Goal: Communication & Community: Share content

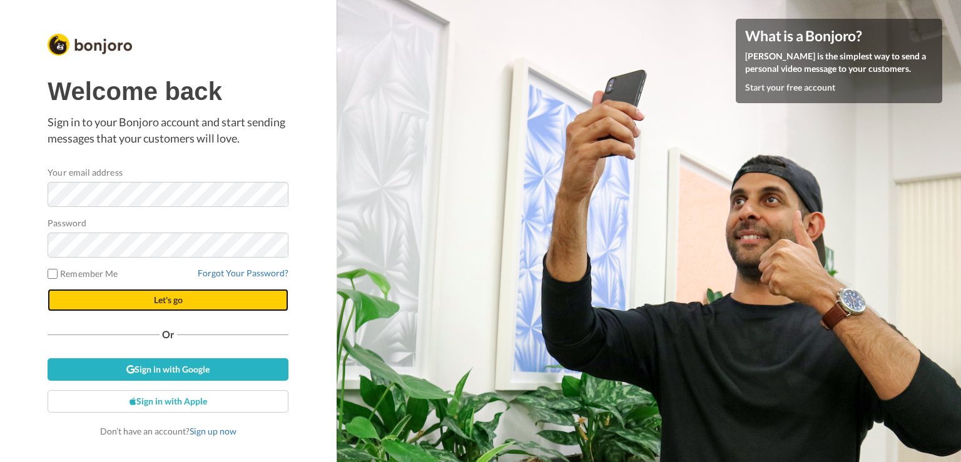
click at [156, 304] on span "Let's go" at bounding box center [168, 300] width 29 height 11
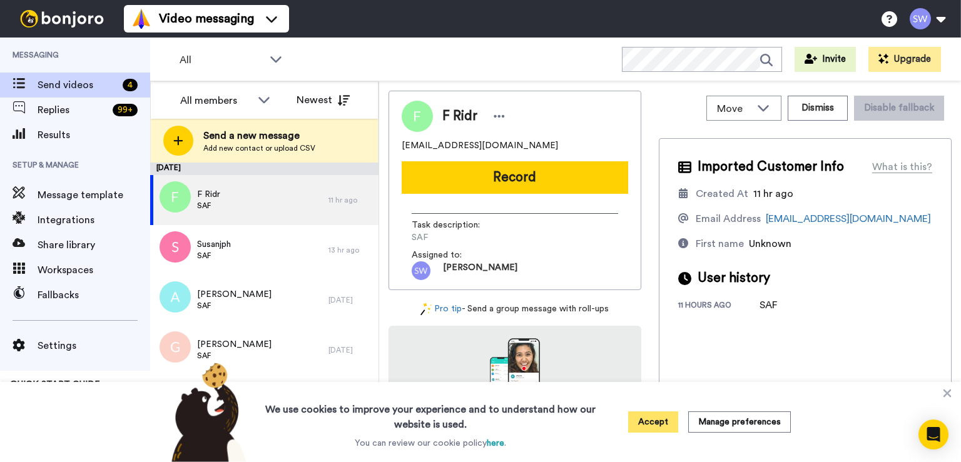
click at [634, 417] on button "Accept" at bounding box center [653, 422] width 50 height 21
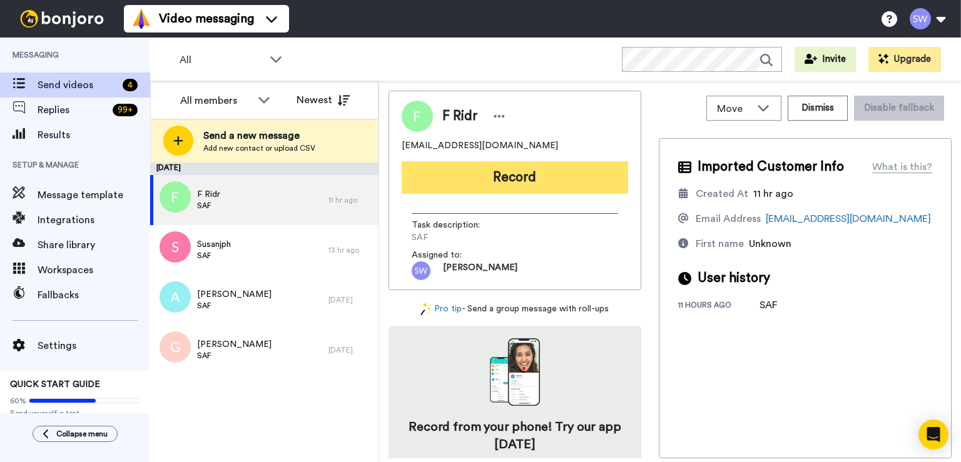
click at [537, 184] on button "Record" at bounding box center [515, 177] width 226 height 33
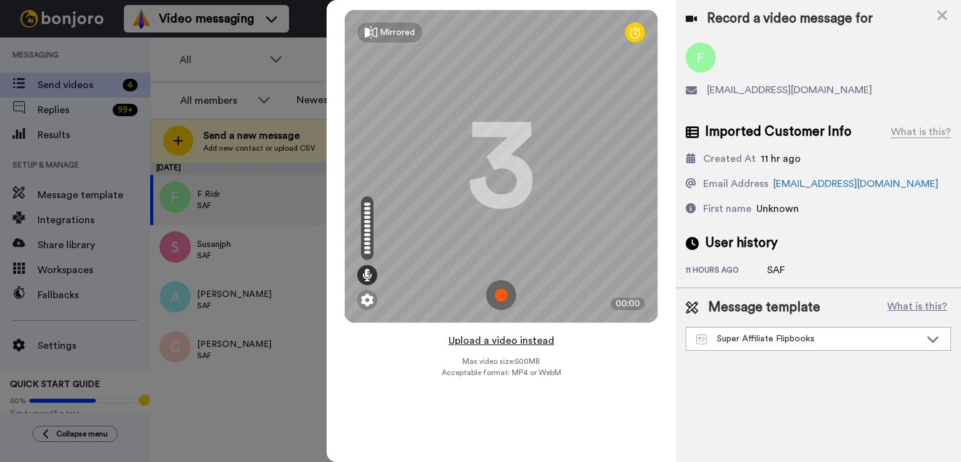
click at [519, 338] on button "Upload a video instead" at bounding box center [501, 341] width 113 height 16
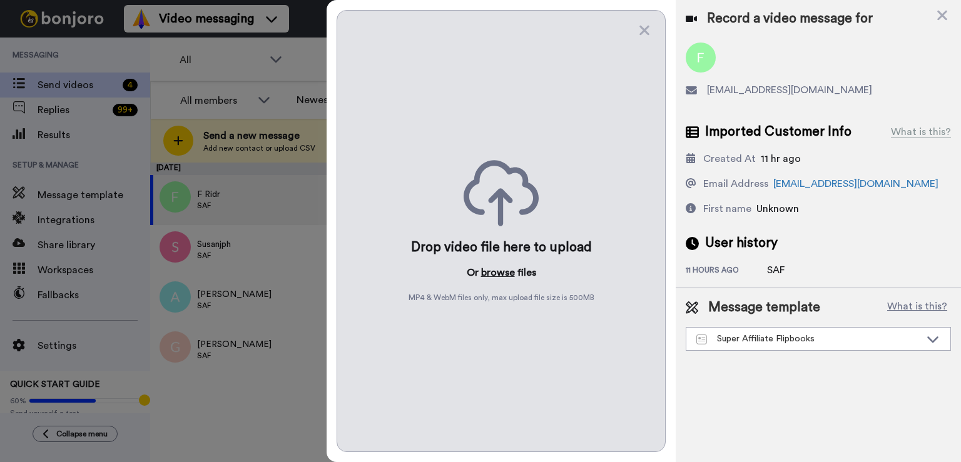
click at [493, 271] on button "browse" at bounding box center [498, 272] width 34 height 15
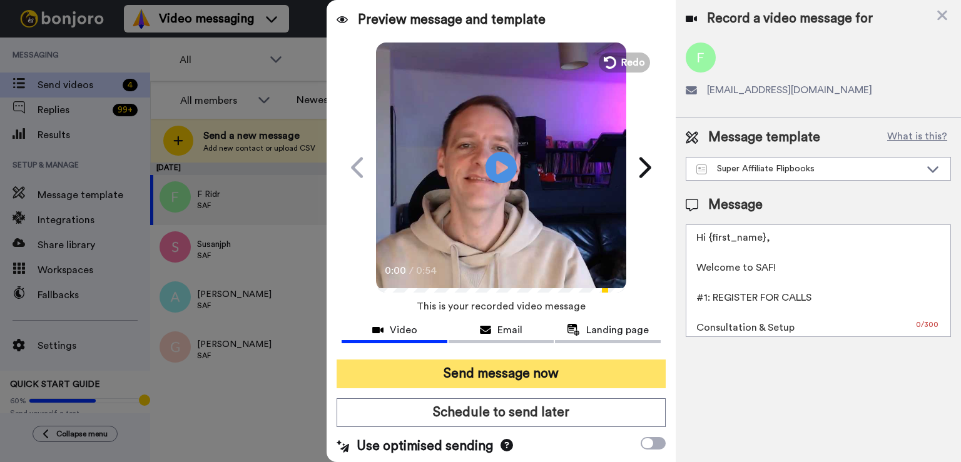
click at [533, 377] on button "Send message now" at bounding box center [500, 374] width 329 height 29
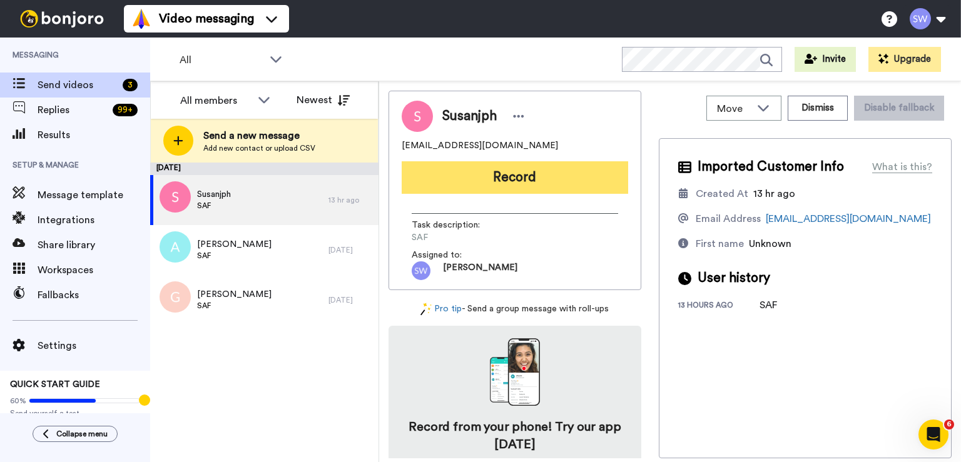
click at [482, 171] on button "Record" at bounding box center [515, 177] width 226 height 33
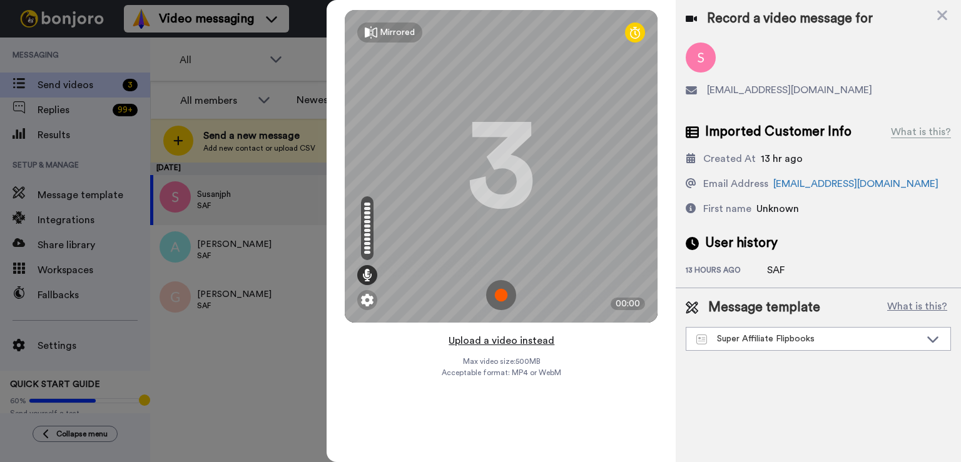
click at [504, 343] on button "Upload a video instead" at bounding box center [501, 341] width 113 height 16
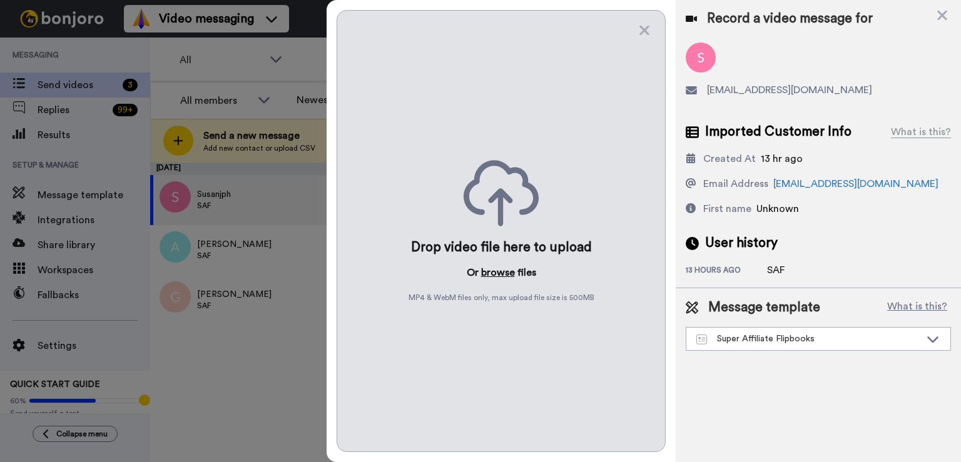
click at [489, 270] on button "browse" at bounding box center [498, 272] width 34 height 15
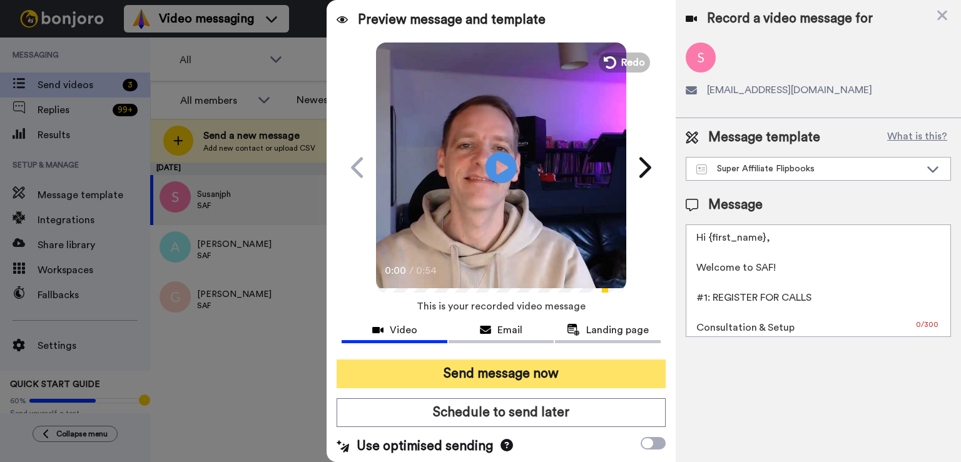
click at [535, 373] on button "Send message now" at bounding box center [500, 374] width 329 height 29
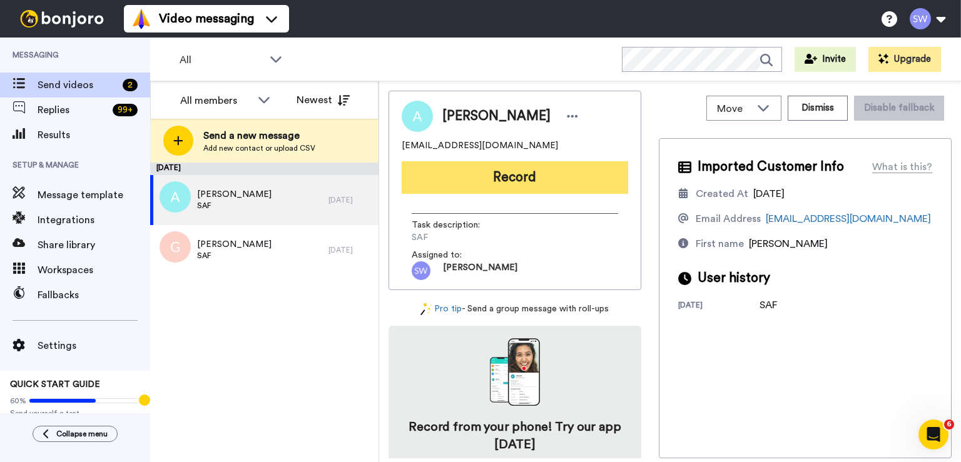
click at [543, 168] on button "Record" at bounding box center [515, 177] width 226 height 33
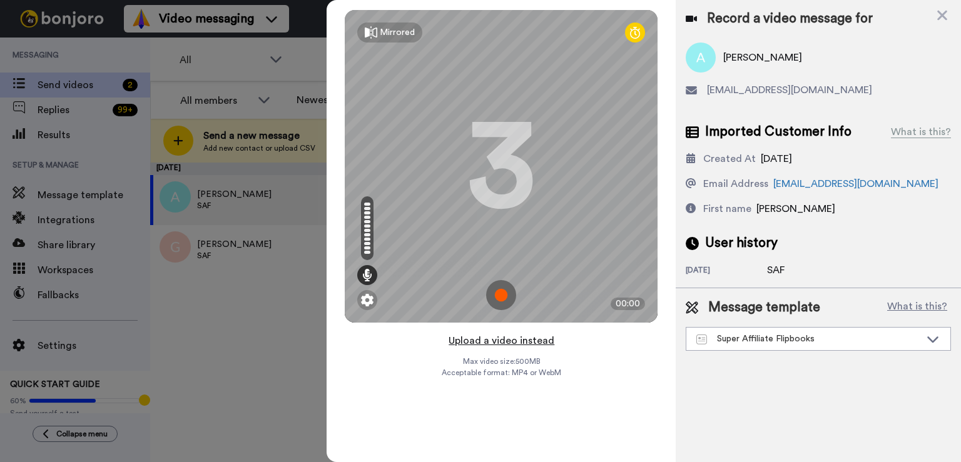
click at [515, 339] on button "Upload a video instead" at bounding box center [501, 341] width 113 height 16
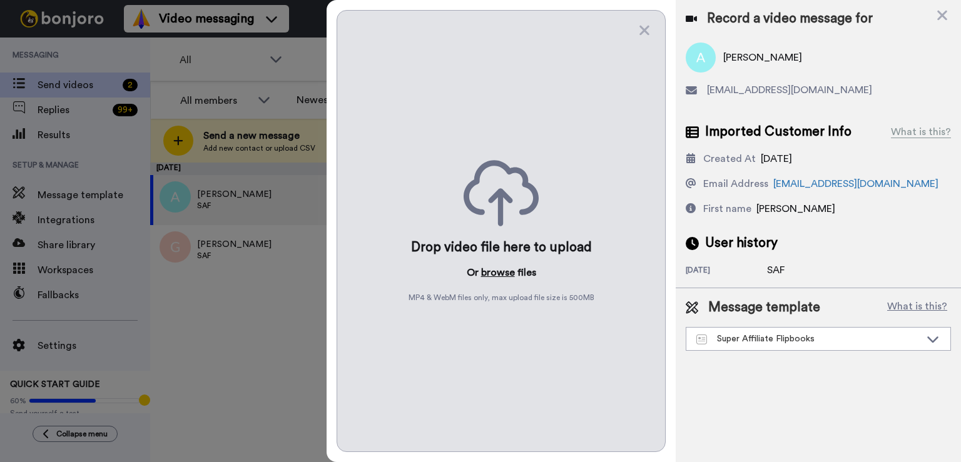
click at [499, 277] on button "browse" at bounding box center [498, 272] width 34 height 15
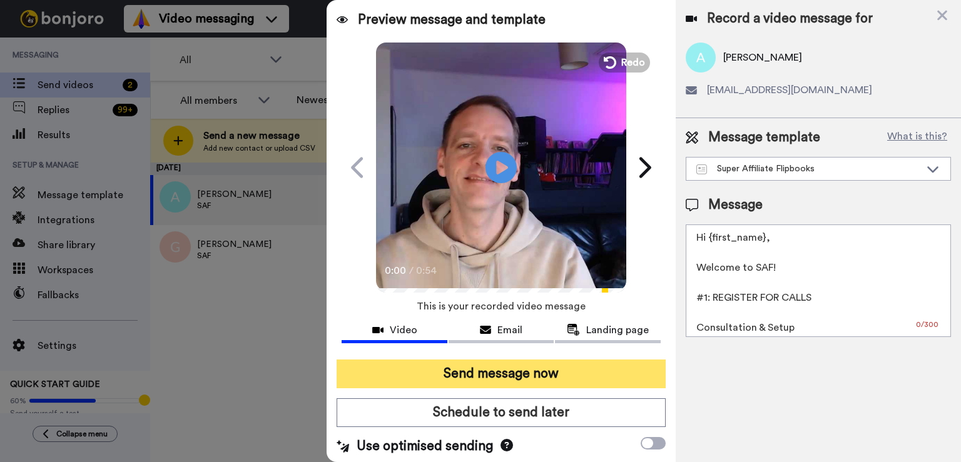
click at [569, 371] on button "Send message now" at bounding box center [500, 374] width 329 height 29
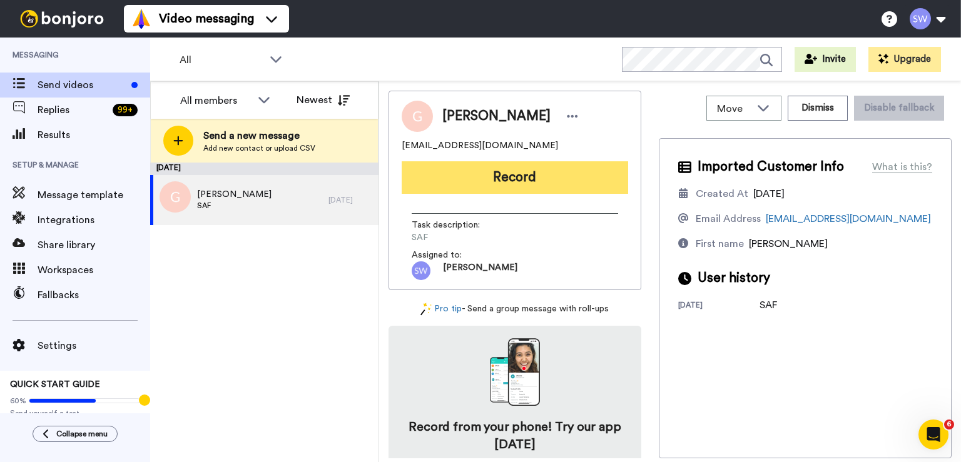
click at [520, 181] on button "Record" at bounding box center [515, 177] width 226 height 33
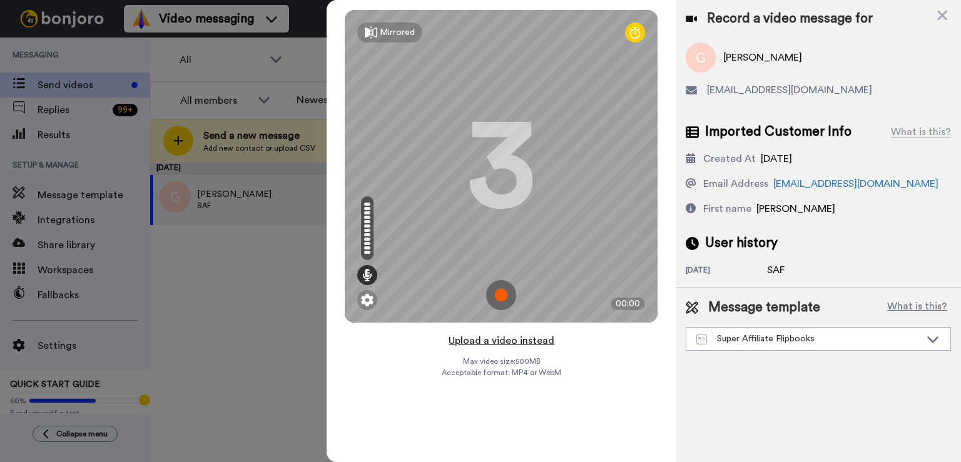
click at [515, 333] on button "Upload a video instead" at bounding box center [501, 341] width 113 height 16
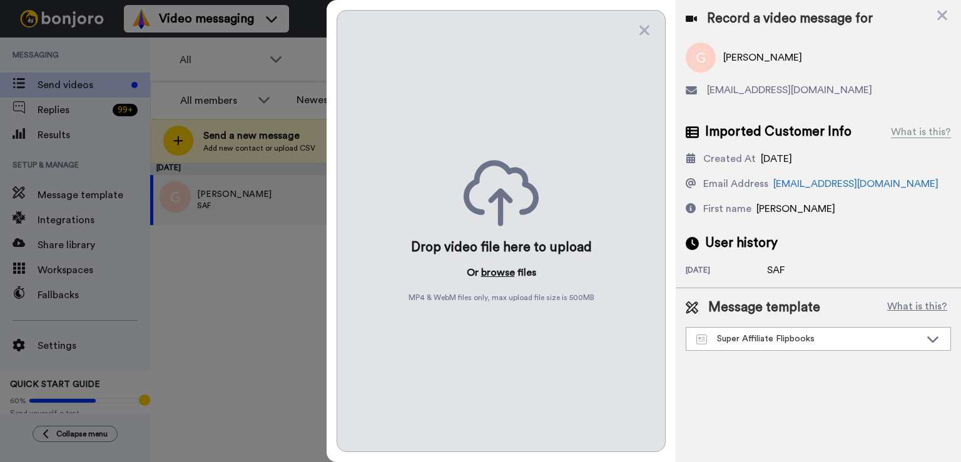
click at [501, 271] on button "browse" at bounding box center [498, 272] width 34 height 15
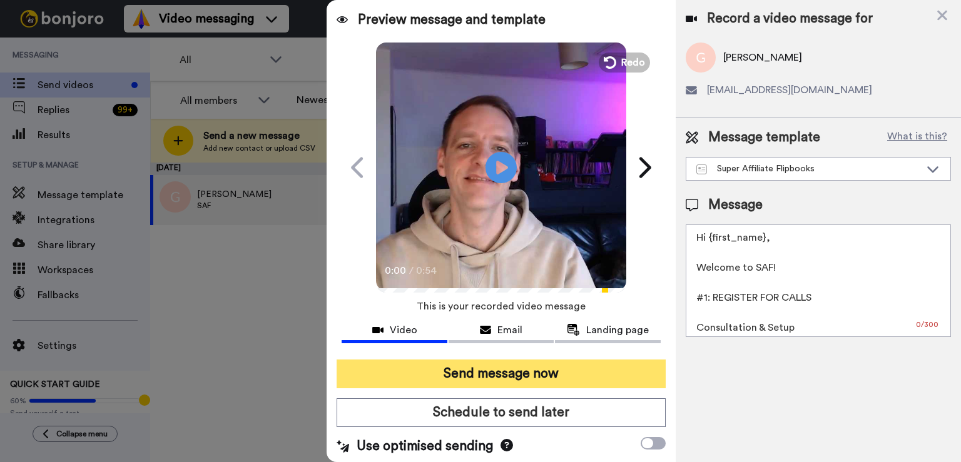
click at [507, 364] on button "Send message now" at bounding box center [500, 374] width 329 height 29
